Goal: Navigation & Orientation: Find specific page/section

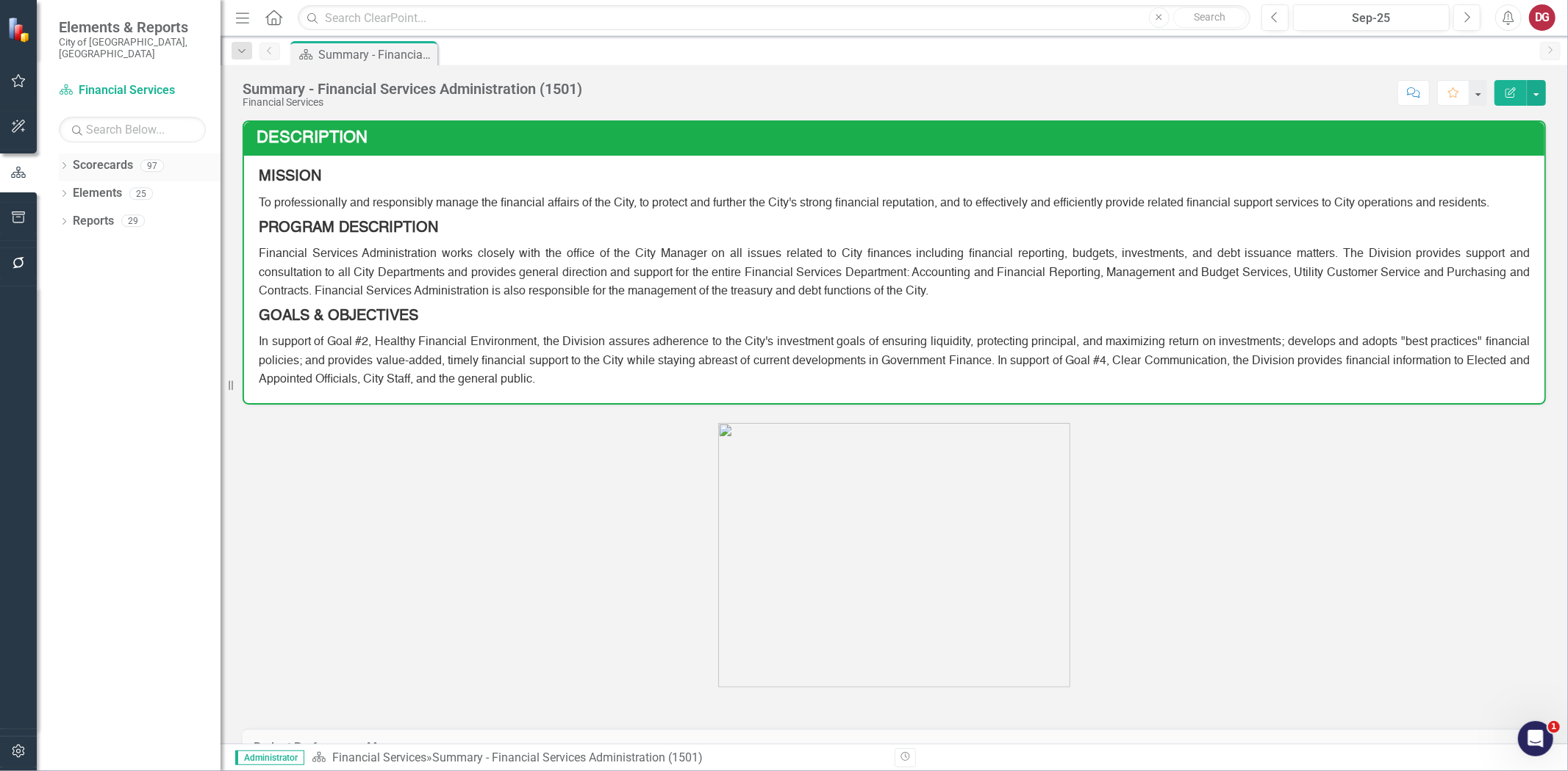
click at [66, 163] on icon "Dropdown" at bounding box center [64, 167] width 10 height 8
click at [68, 189] on icon "Dropdown" at bounding box center [71, 193] width 11 height 9
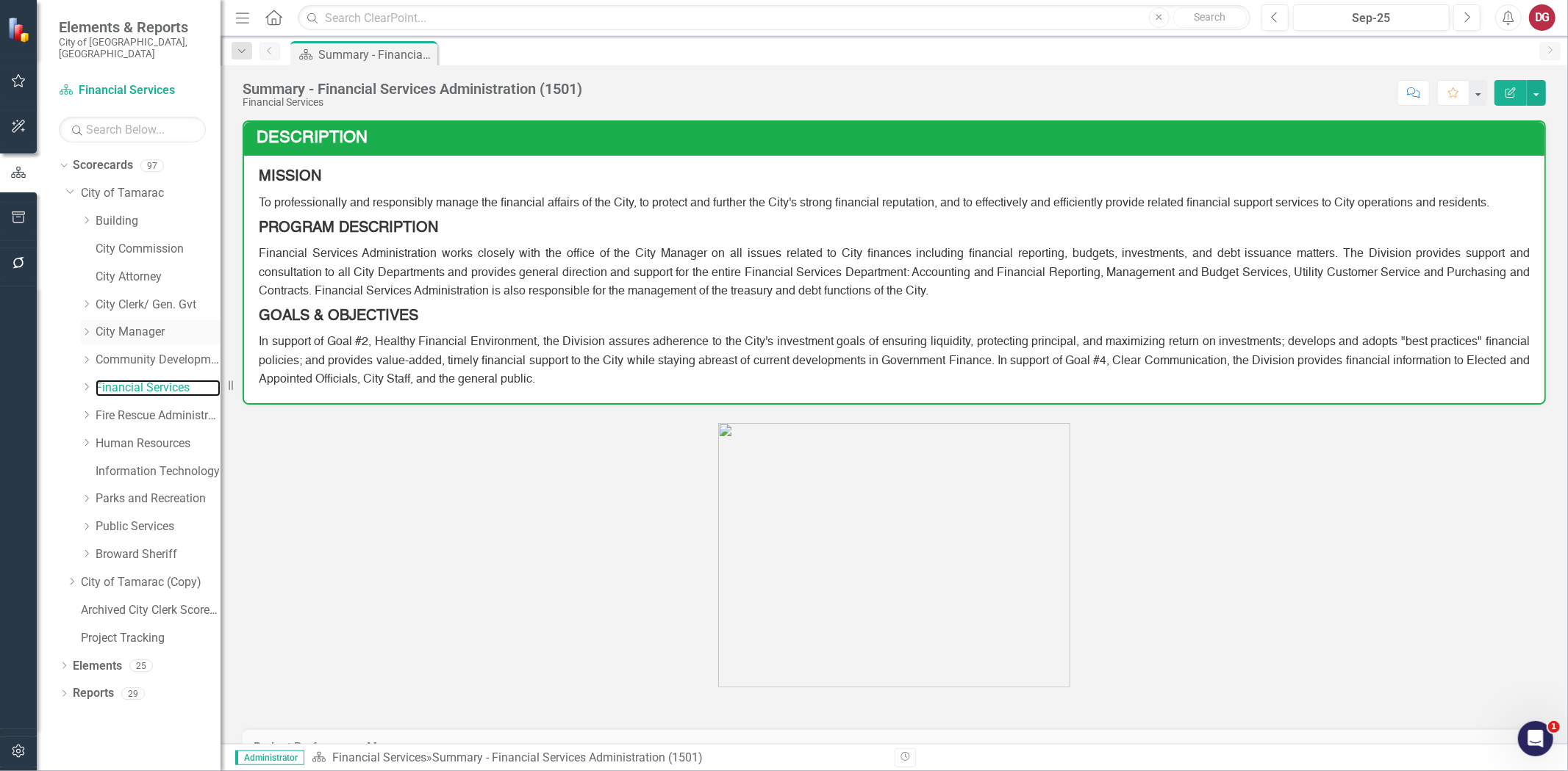
drag, startPoint x: 145, startPoint y: 376, endPoint x: 168, endPoint y: 331, distance: 50.5
click at [145, 380] on link "Financial Services" at bounding box center [158, 388] width 125 height 17
click at [89, 382] on div "Dropdown" at bounding box center [86, 388] width 11 height 13
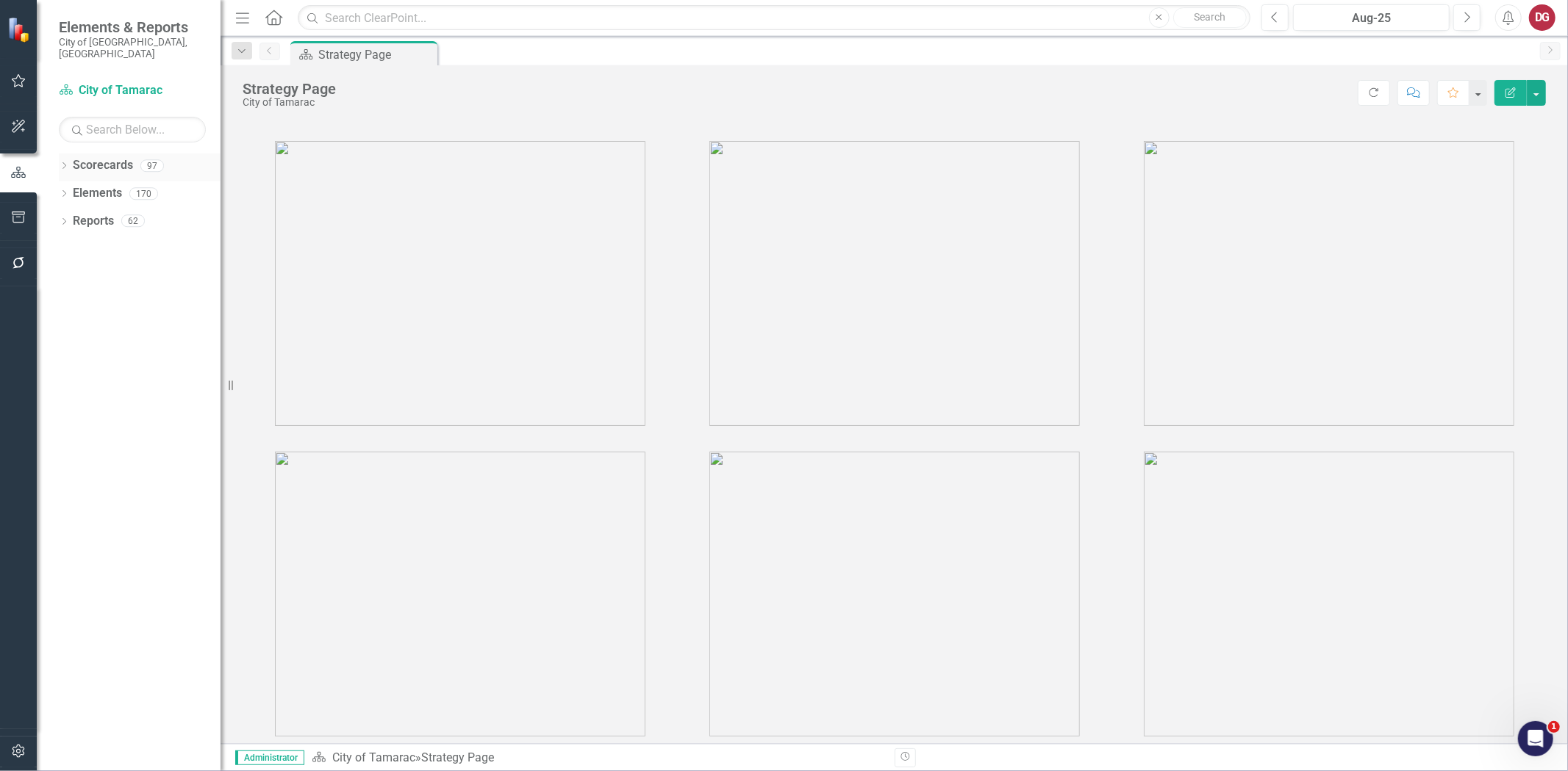
click at [59, 163] on icon "Dropdown" at bounding box center [64, 167] width 10 height 8
click at [74, 189] on icon "Dropdown" at bounding box center [71, 193] width 11 height 9
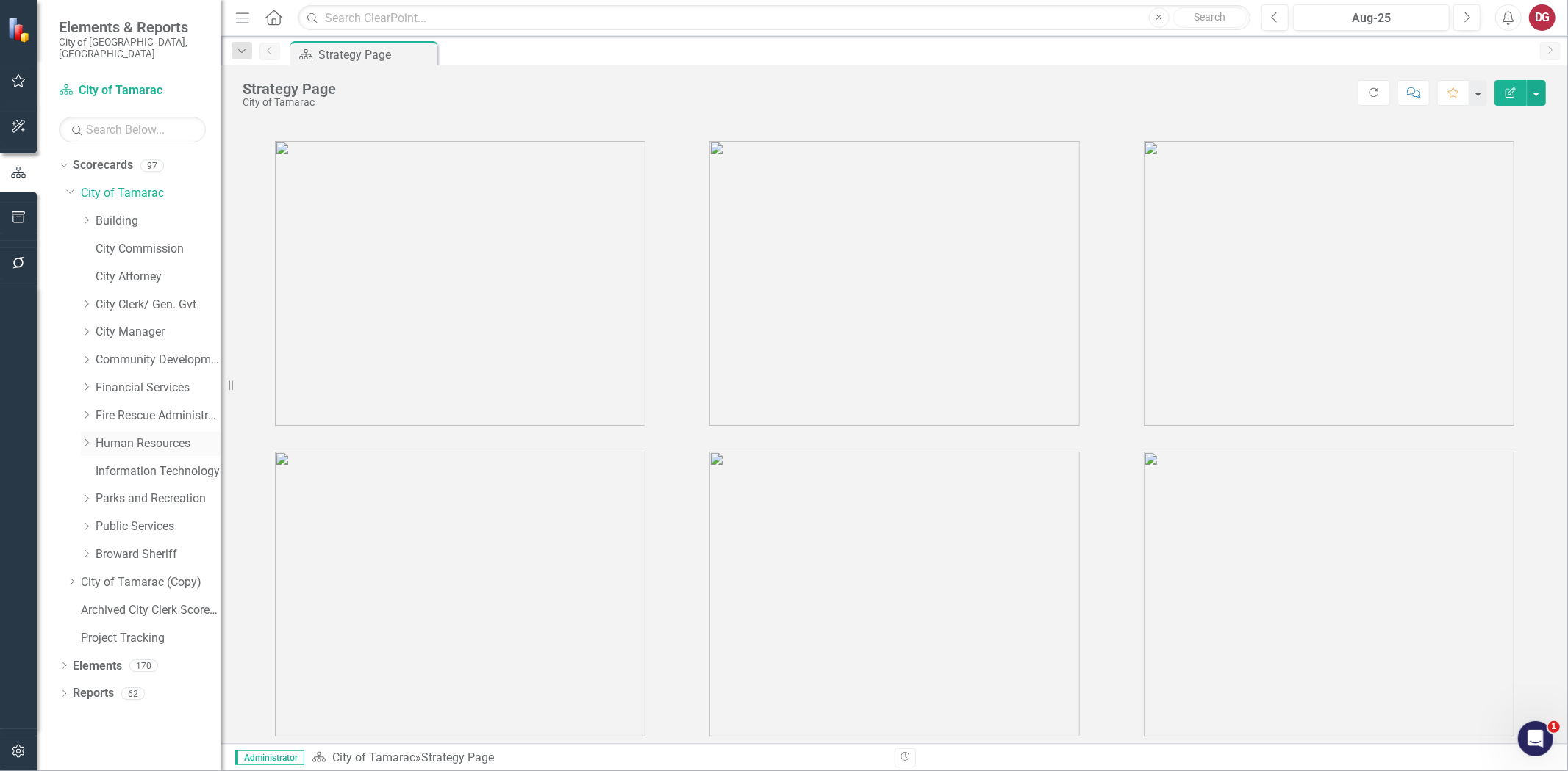
click at [85, 439] on icon "Dropdown" at bounding box center [86, 443] width 11 height 9
click at [116, 575] on link "HR Training" at bounding box center [165, 583] width 110 height 17
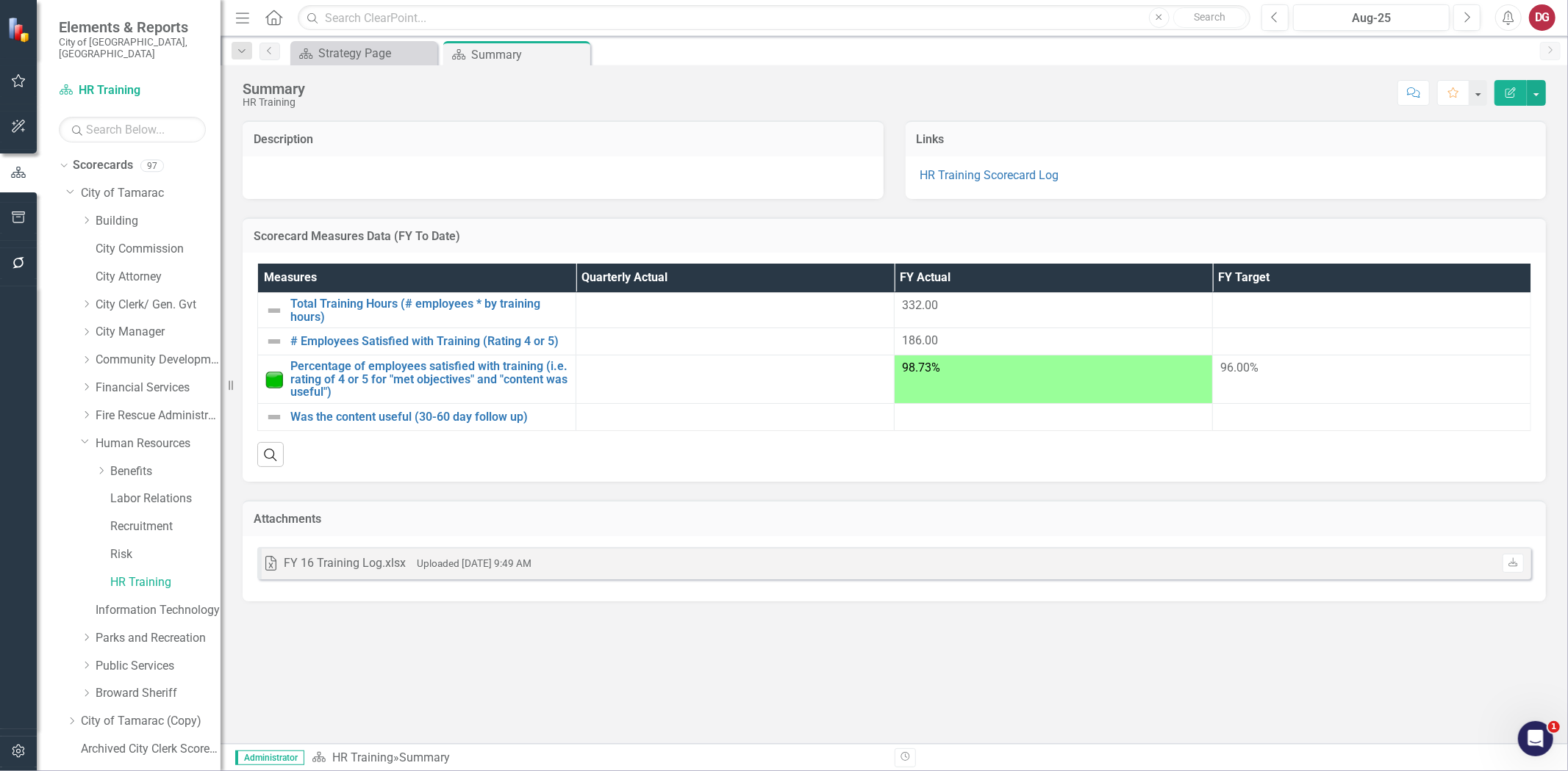
drag, startPoint x: 992, startPoint y: 178, endPoint x: 957, endPoint y: 216, distance: 51.7
click at [957, 217] on div "Scorecard Measures Data (FY To Date)" at bounding box center [893, 235] width 1303 height 36
drag, startPoint x: 997, startPoint y: 175, endPoint x: 973, endPoint y: 208, distance: 40.8
click at [973, 208] on div "Scorecard Measures Data (FY To Date) Measures Quarterly Actual FY Actual FY Tar…" at bounding box center [894, 340] width 1326 height 283
